Goal: Task Accomplishment & Management: Use online tool/utility

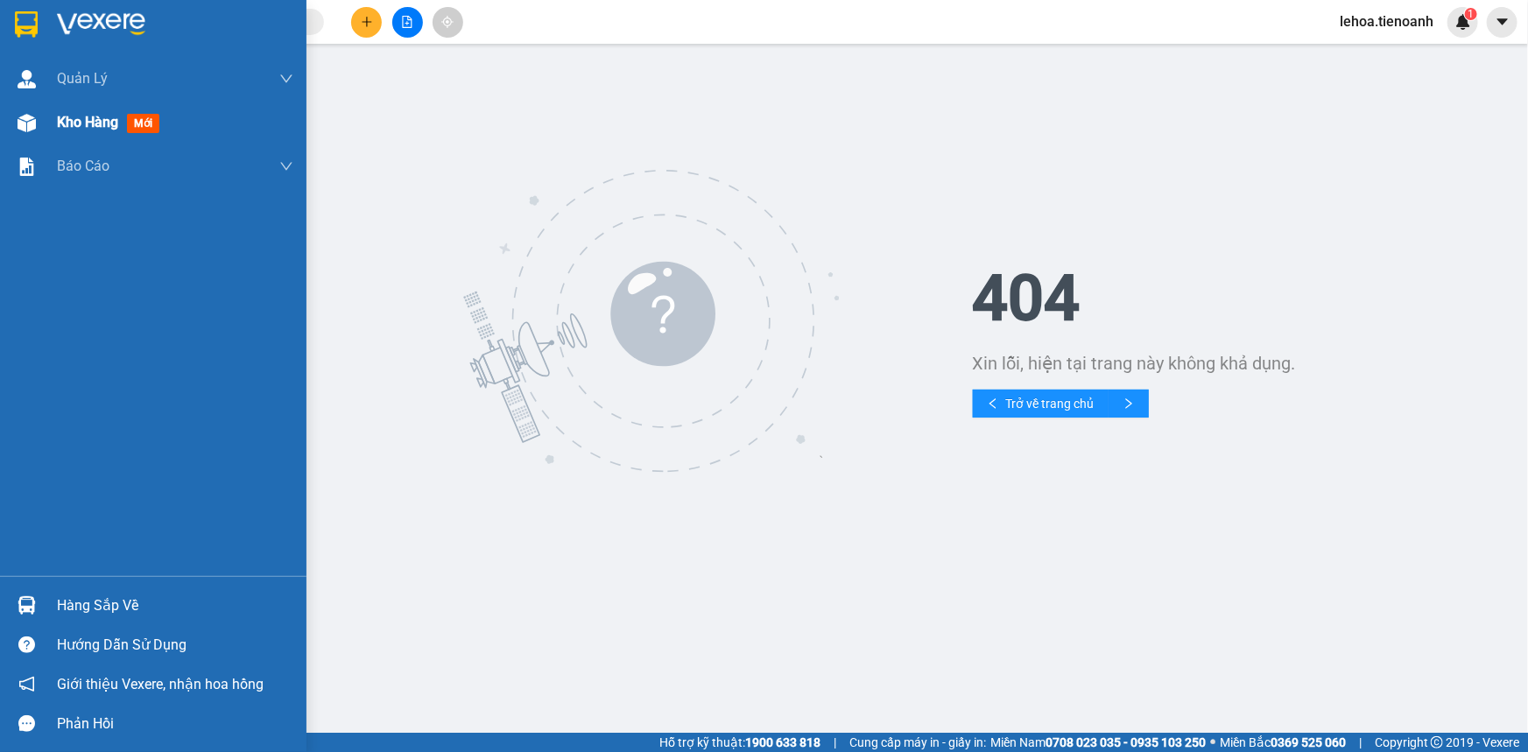
click at [95, 117] on span "Kho hàng" at bounding box center [87, 122] width 61 height 17
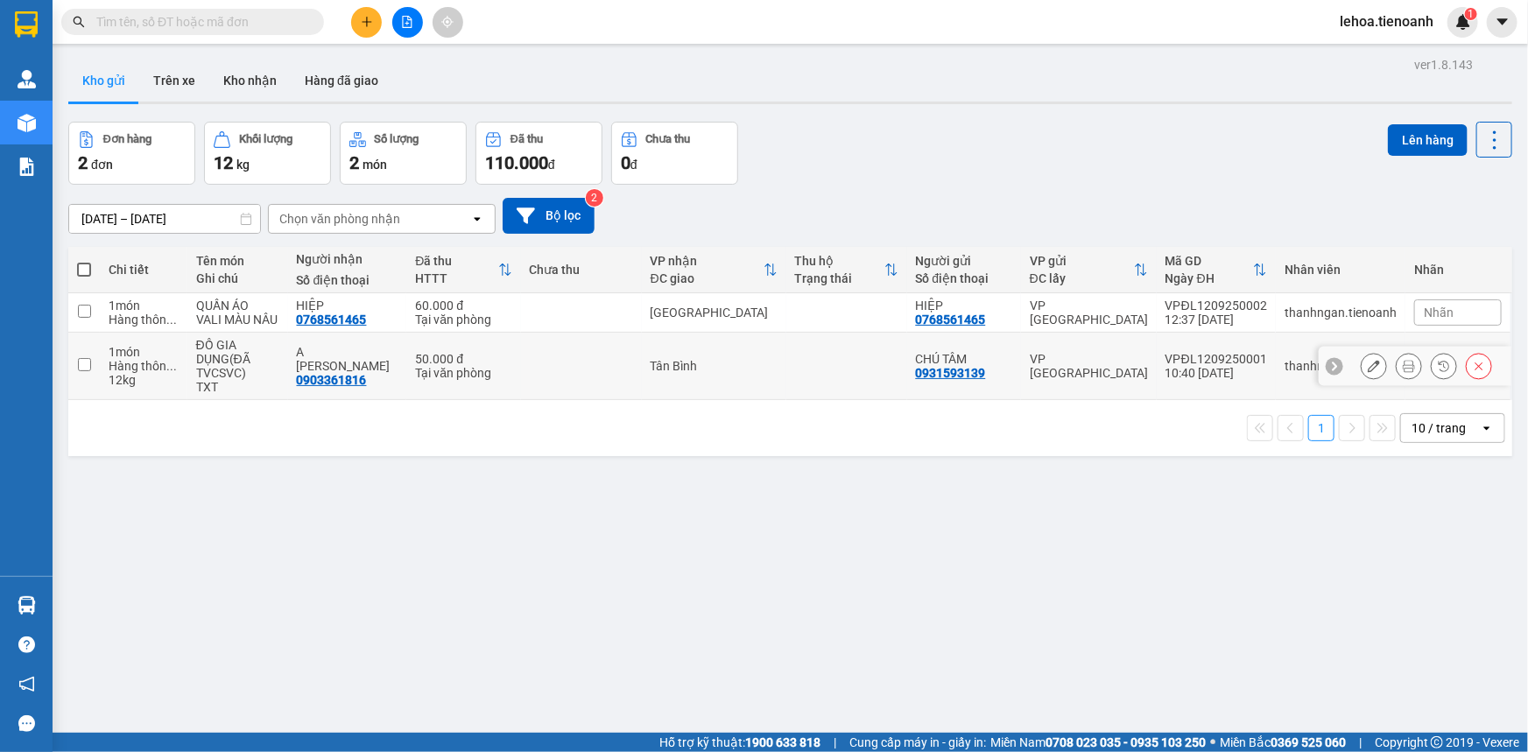
click at [86, 366] on input "checkbox" at bounding box center [84, 364] width 13 height 13
checkbox input "true"
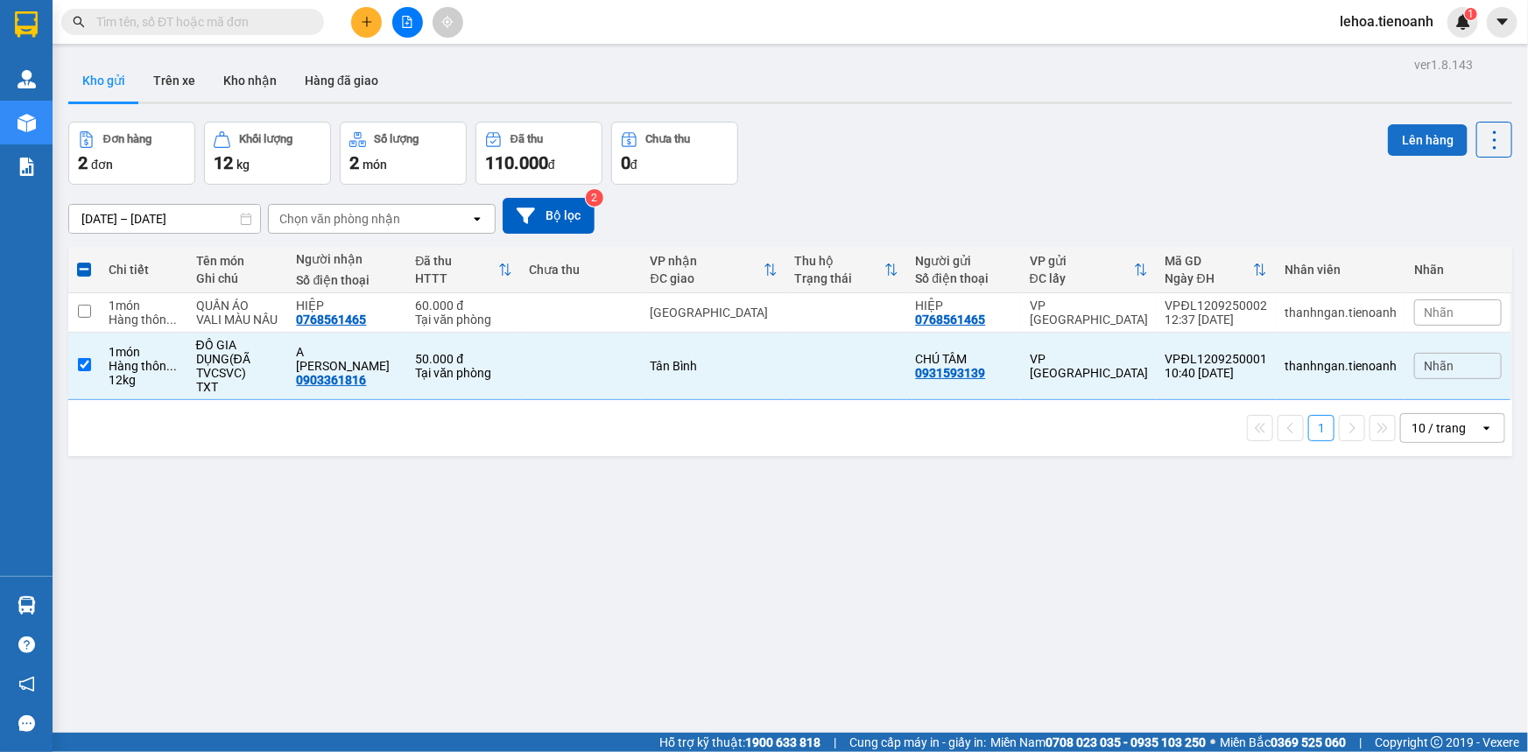
click at [1406, 141] on button "Lên hàng" at bounding box center [1428, 140] width 80 height 32
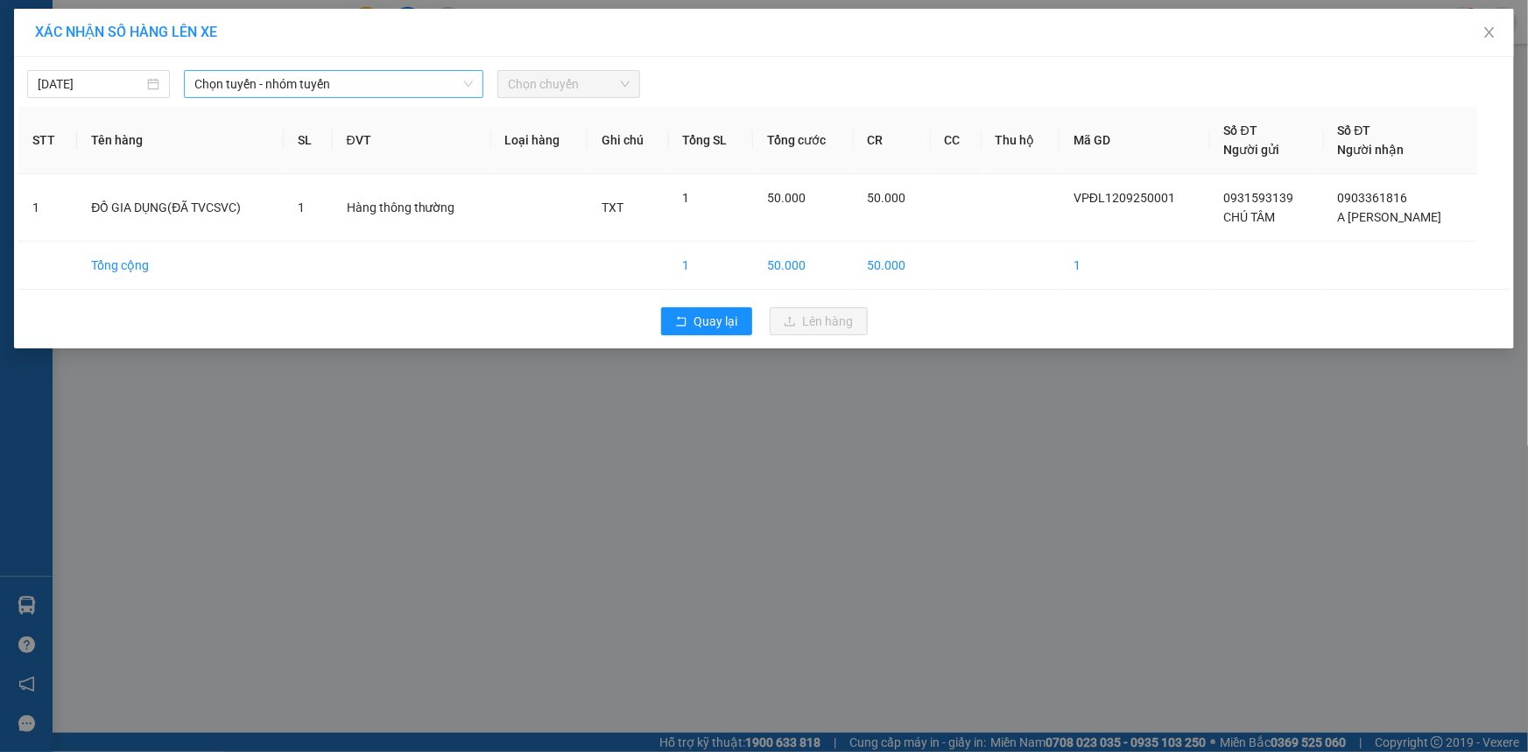
click at [392, 89] on span "Chọn tuyến - nhóm tuyến" at bounding box center [333, 84] width 278 height 26
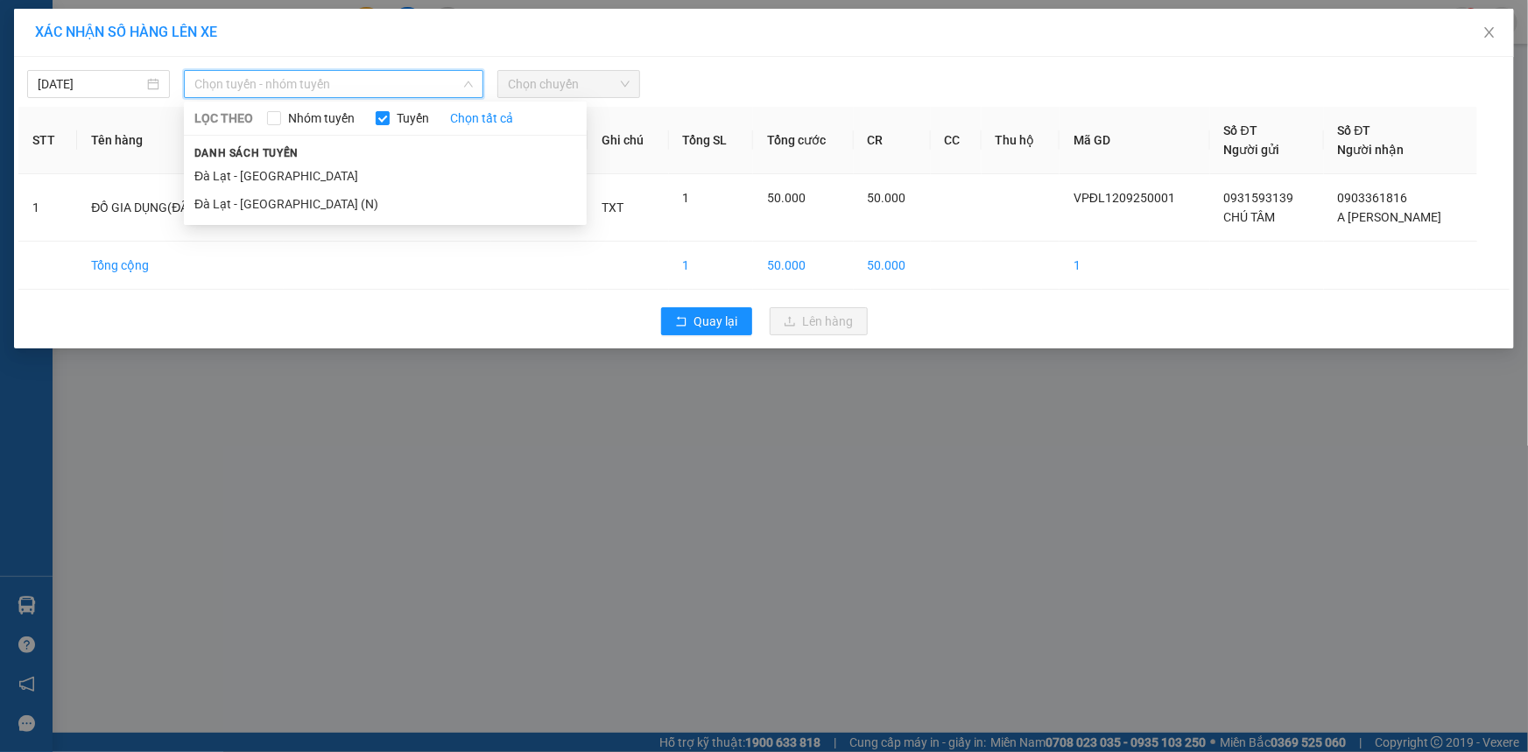
drag, startPoint x: 273, startPoint y: 202, endPoint x: 616, endPoint y: 72, distance: 366.4
click at [273, 201] on li "Đà Lạt - [GEOGRAPHIC_DATA] (N)" at bounding box center [385, 204] width 403 height 28
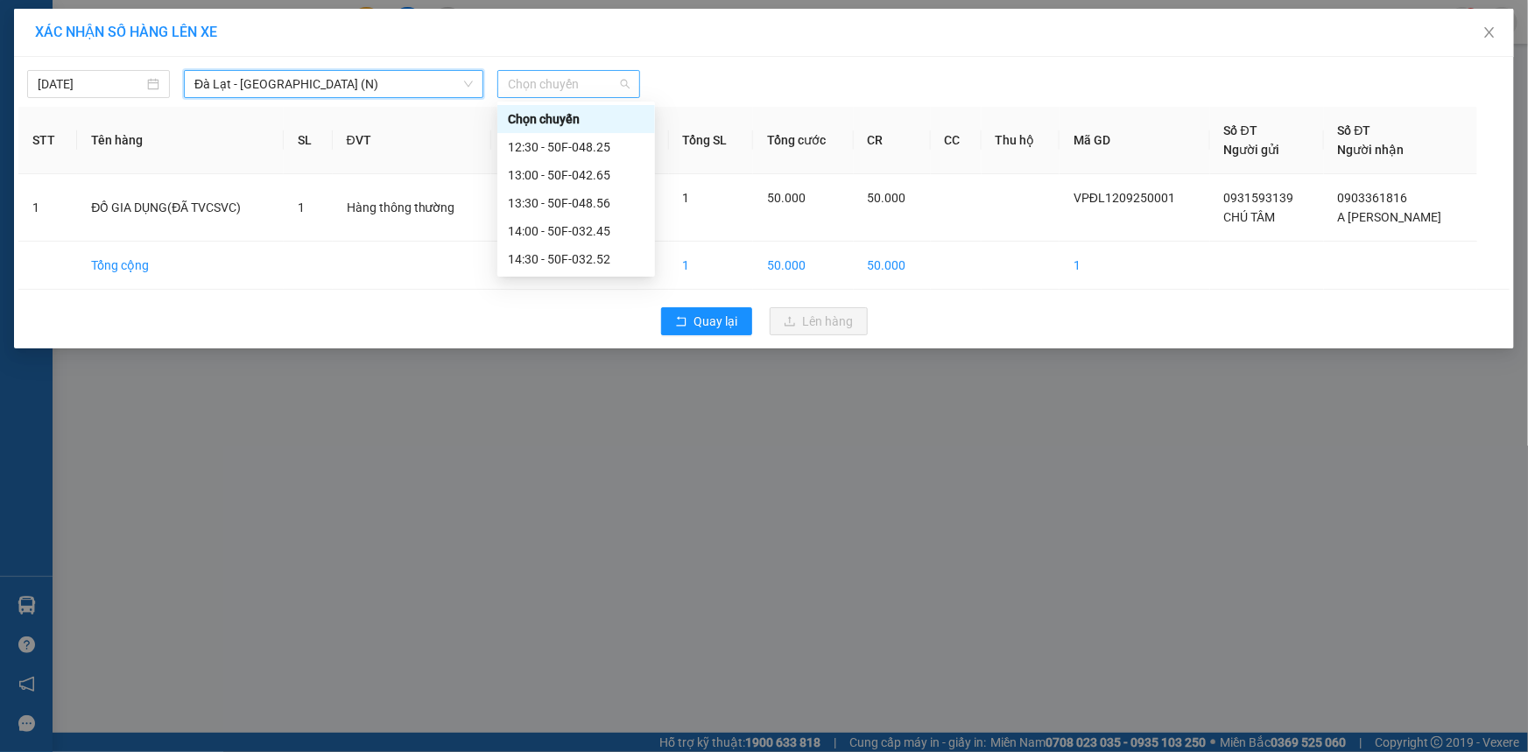
click at [586, 81] on span "Chọn chuyến" at bounding box center [569, 84] width 122 height 26
click at [569, 174] on div "13:00 - 50F-042.65" at bounding box center [576, 175] width 137 height 19
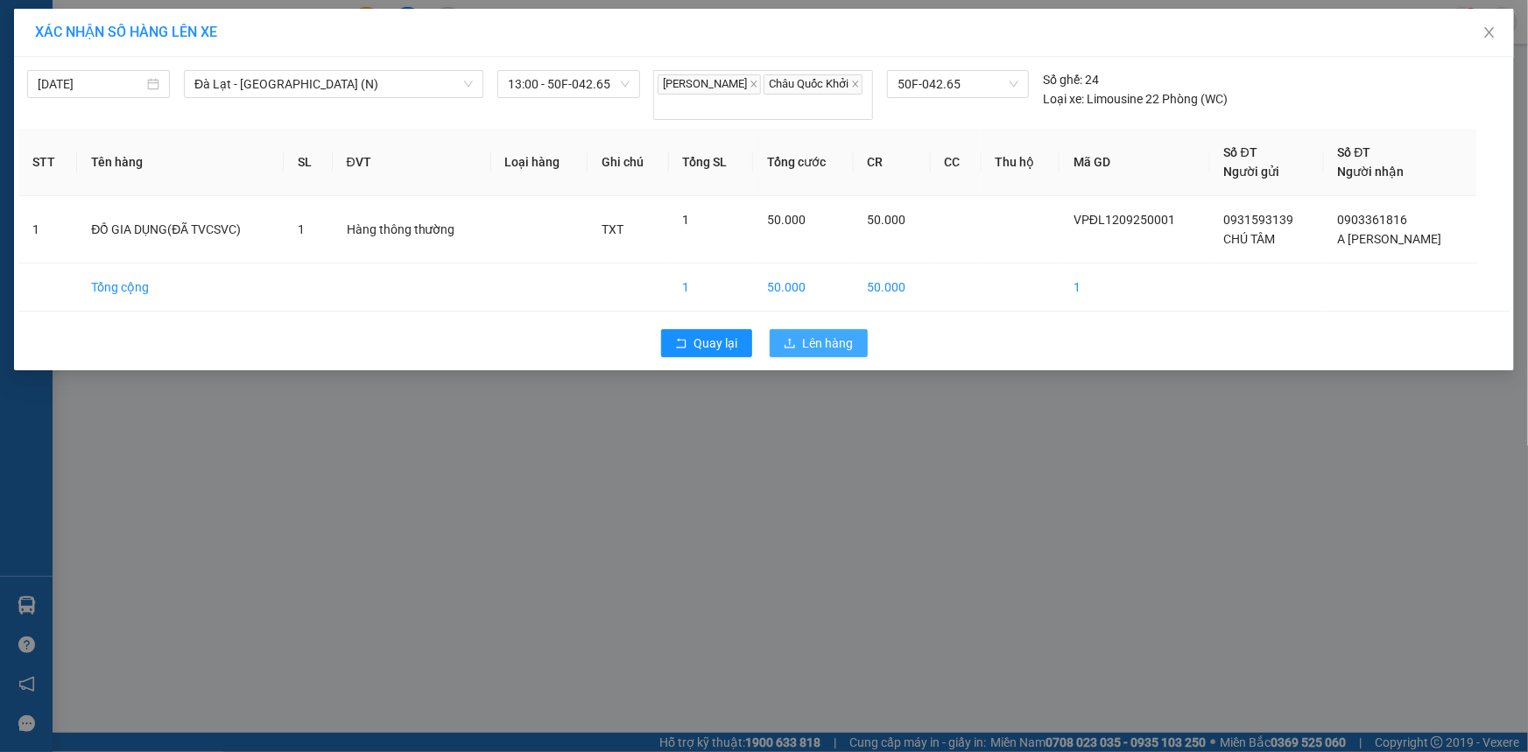
click at [823, 350] on span "Lên hàng" at bounding box center [828, 343] width 51 height 19
